Goal: Task Accomplishment & Management: Manage account settings

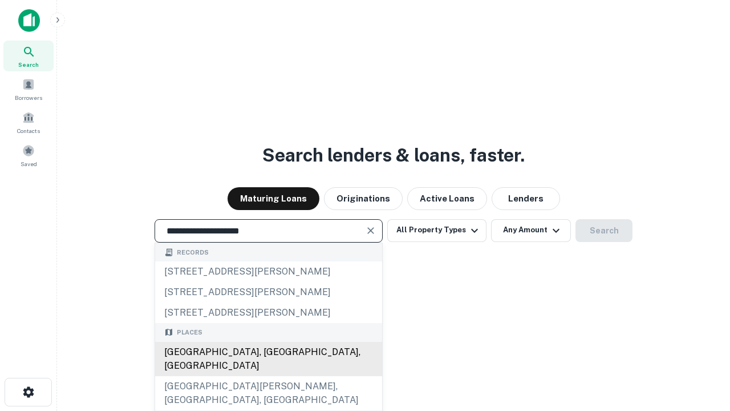
click at [268, 376] on div "Santa Monica, CA, USA" at bounding box center [268, 359] width 227 height 34
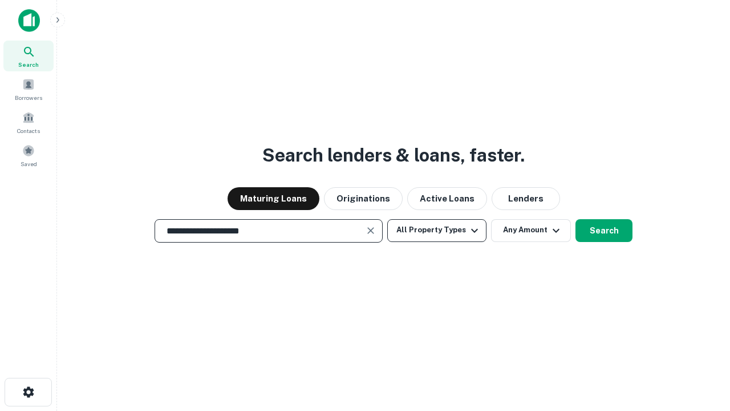
type input "**********"
click at [437, 230] on button "All Property Types" at bounding box center [436, 230] width 99 height 23
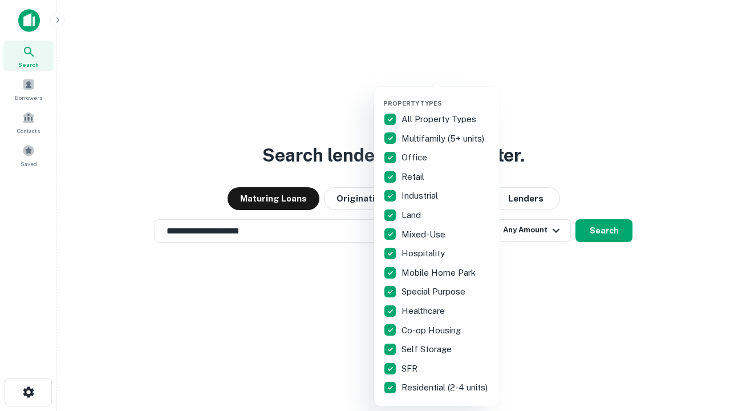
click at [446, 96] on button "button" at bounding box center [445, 96] width 125 height 1
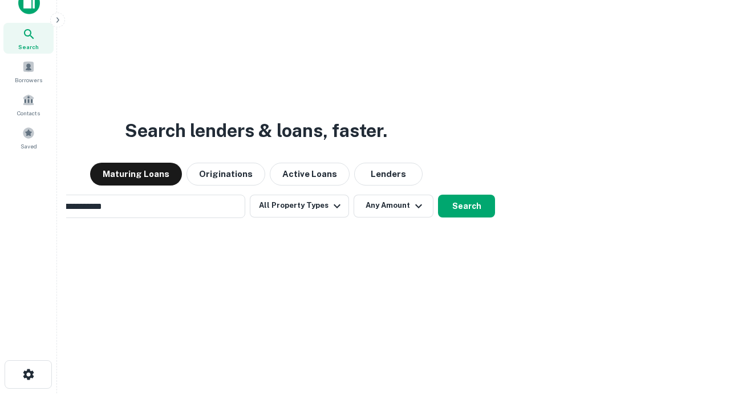
scroll to position [82, 323]
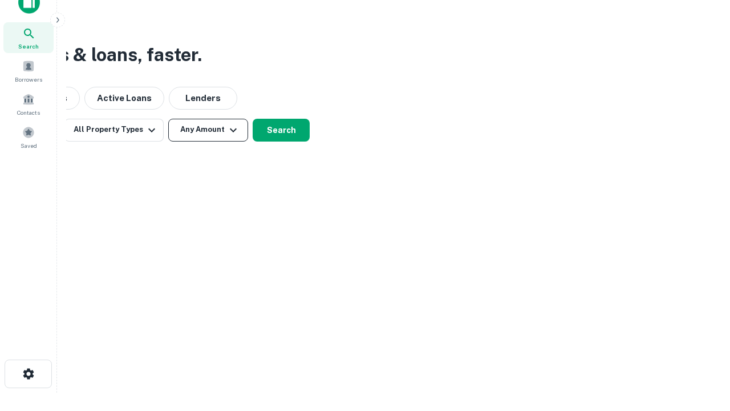
click at [208, 129] on button "Any Amount" at bounding box center [208, 130] width 80 height 23
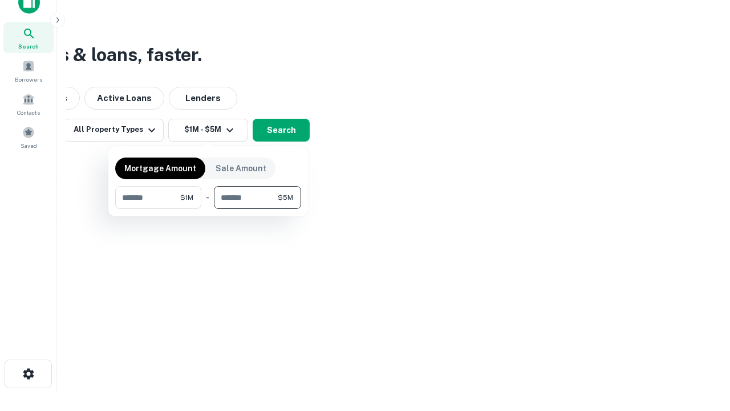
type input "*******"
click at [208, 209] on button "button" at bounding box center [208, 209] width 186 height 1
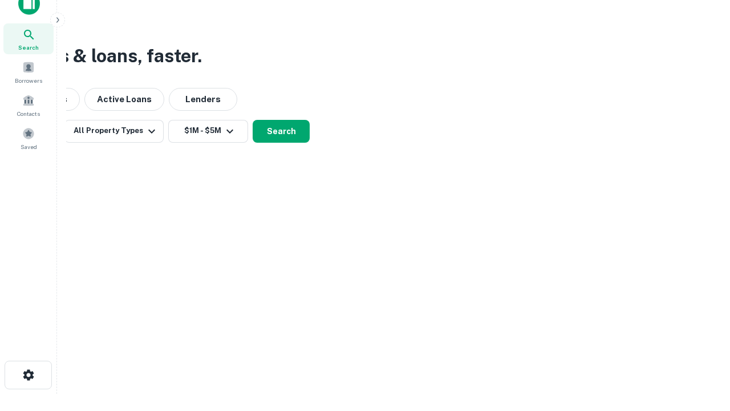
scroll to position [7, 210]
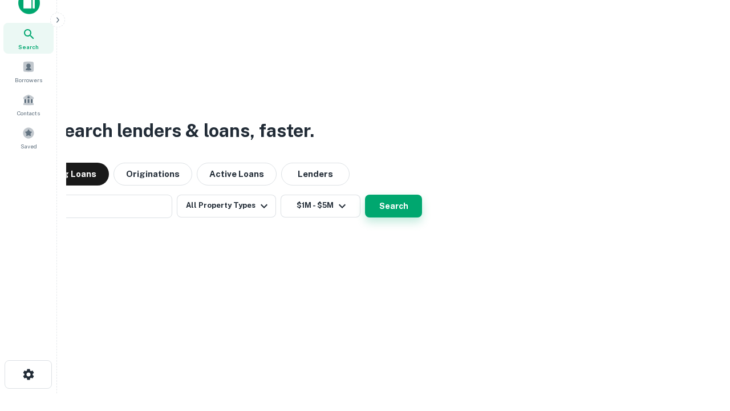
click at [365, 194] on button "Search" at bounding box center [393, 205] width 57 height 23
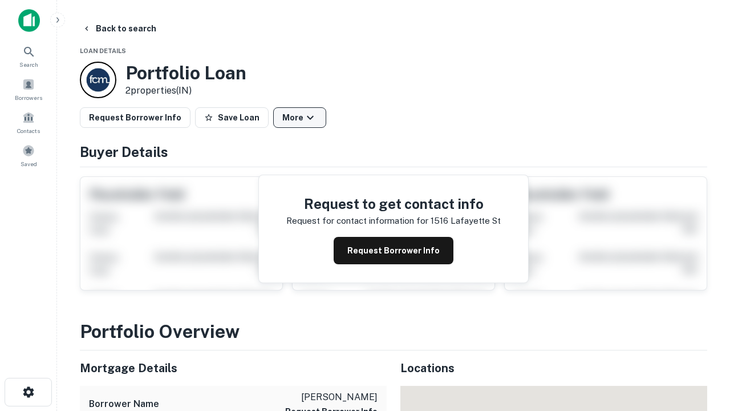
click at [299, 117] on button "More" at bounding box center [299, 117] width 53 height 21
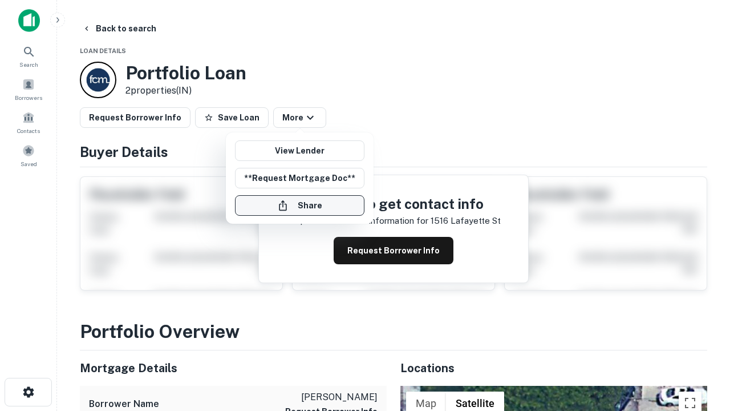
click at [299, 205] on button "Share" at bounding box center [299, 205] width 129 height 21
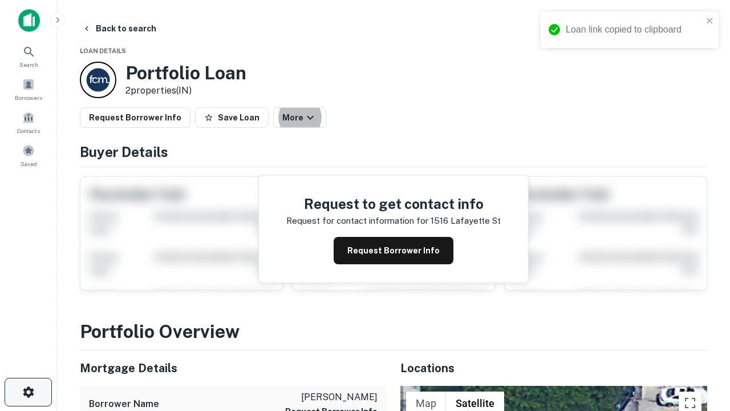
click at [28, 392] on icon "button" at bounding box center [29, 392] width 14 height 14
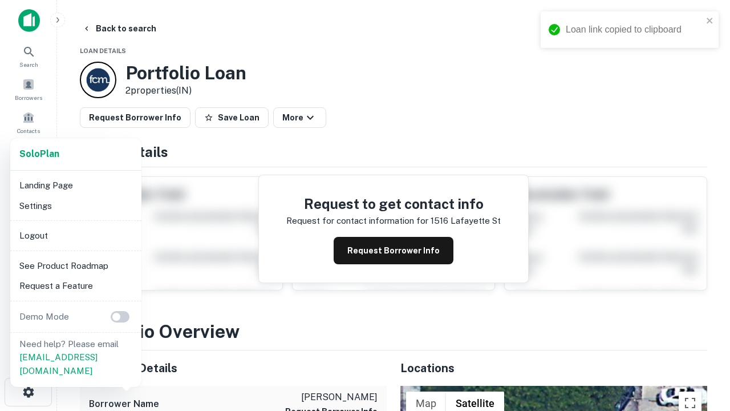
click at [75, 235] on li "Logout" at bounding box center [76, 235] width 122 height 21
